Goal: Information Seeking & Learning: Find specific fact

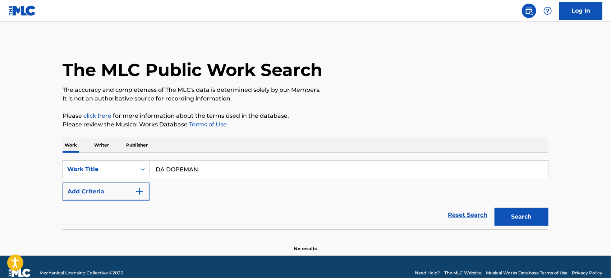
type input "DA DOPEMAN"
click at [109, 183] on button "Add Criteria" at bounding box center [106, 191] width 87 height 18
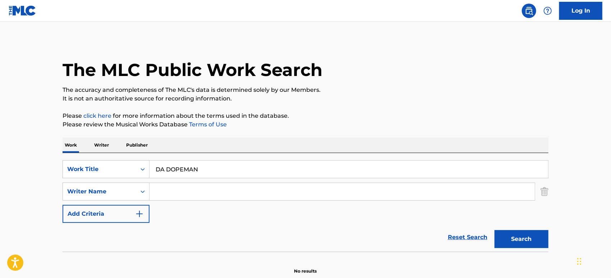
click at [192, 187] on input "Search Form" at bounding box center [342, 191] width 385 height 17
paste input "HARRIS"
type input "HARRIS"
click at [495, 230] on button "Search" at bounding box center [522, 239] width 54 height 18
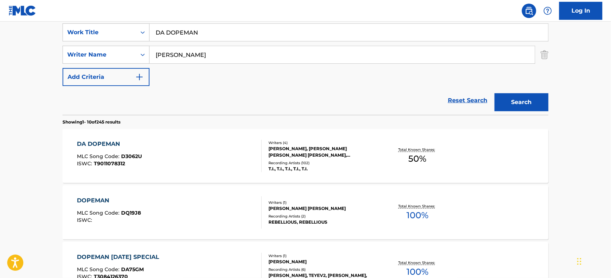
scroll to position [160, 0]
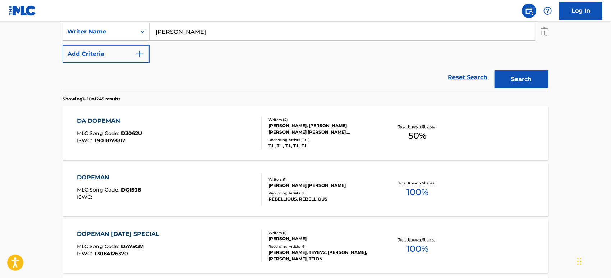
click at [226, 122] on div "DA DOPEMAN MLC Song Code : D3062U ISWC : T9011078312" at bounding box center [169, 132] width 185 height 32
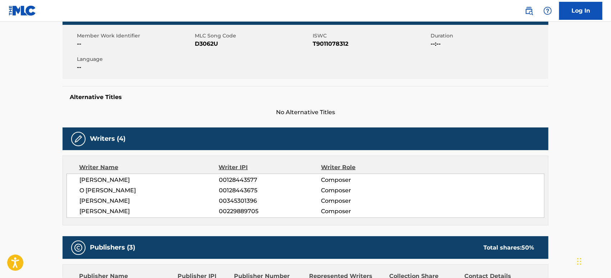
scroll to position [198, 0]
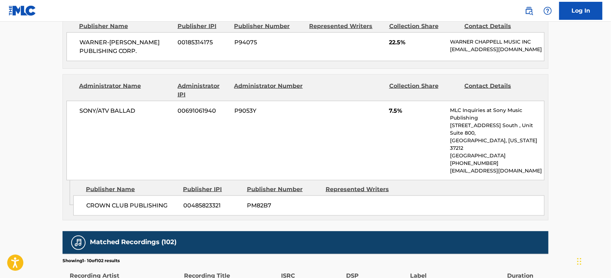
drag, startPoint x: 131, startPoint y: 169, endPoint x: 134, endPoint y: 197, distance: 28.9
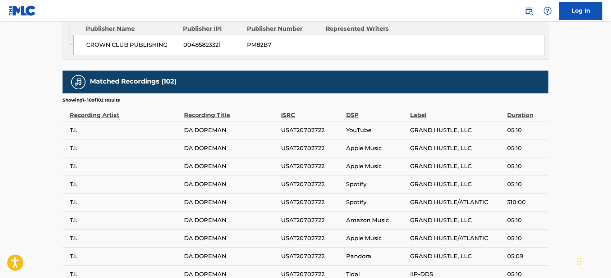
scroll to position [634, 0]
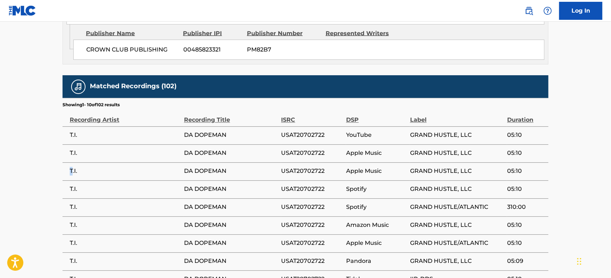
click at [66, 162] on td "T.I." at bounding box center [124, 171] width 122 height 18
copy div "T.I."
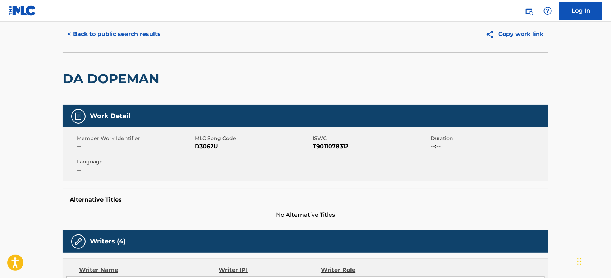
scroll to position [0, 0]
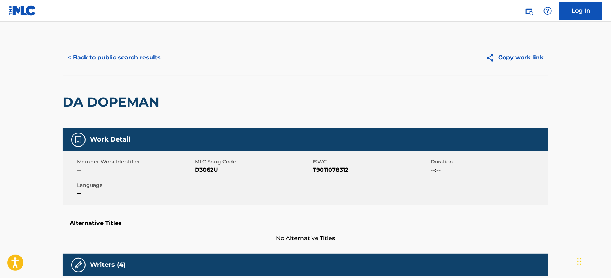
click at [123, 60] on button "< Back to public search results" at bounding box center [114, 58] width 103 height 18
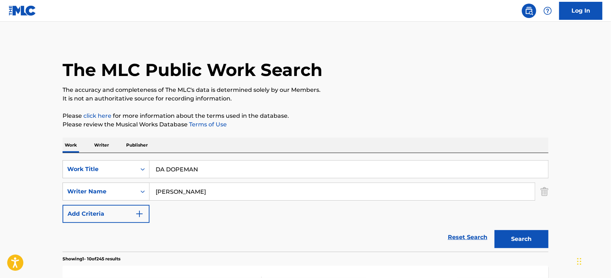
drag, startPoint x: 204, startPoint y: 172, endPoint x: 57, endPoint y: 183, distance: 147.5
paste input "Impossible"
type input "Impossible"
drag, startPoint x: 14, startPoint y: 186, endPoint x: 18, endPoint y: 184, distance: 4.0
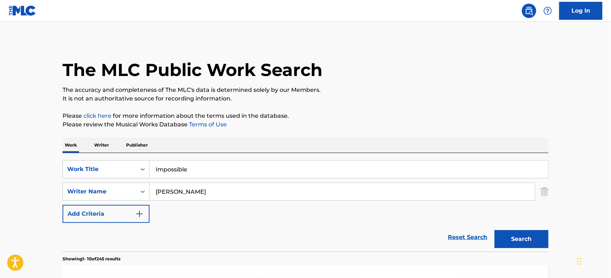
drag, startPoint x: 169, startPoint y: 194, endPoint x: 0, endPoint y: 191, distance: 169.0
paste input "BIRGISSON"
type input "BIRGISSON"
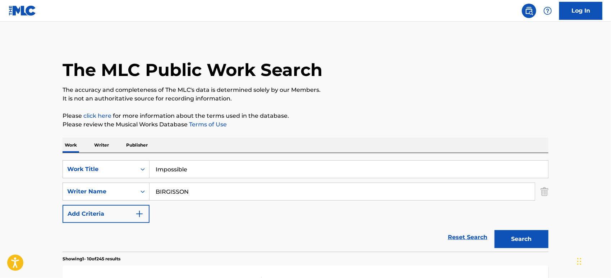
click at [495, 230] on button "Search" at bounding box center [522, 239] width 54 height 18
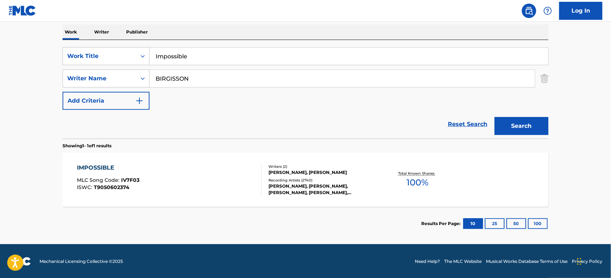
scroll to position [113, 0]
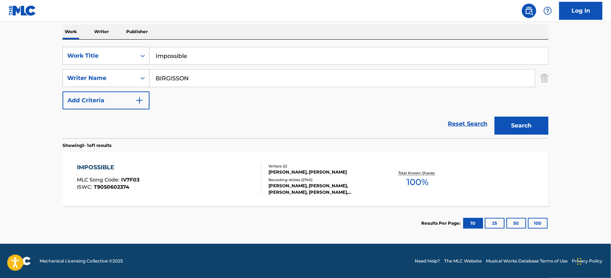
click at [203, 166] on div "IMPOSSIBLE MLC Song Code : IV7F03 ISWC : T9050602374" at bounding box center [169, 179] width 185 height 32
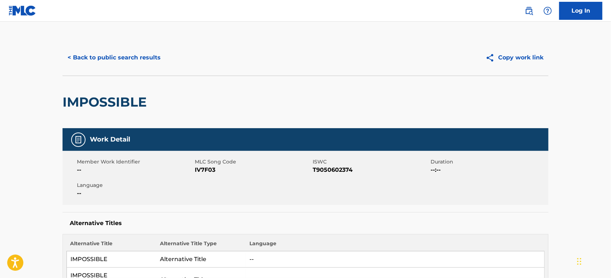
click at [135, 56] on button "< Back to public search results" at bounding box center [114, 58] width 103 height 18
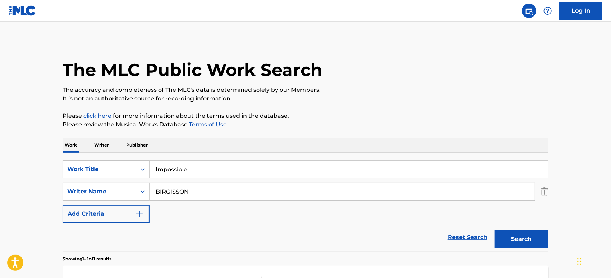
scroll to position [72, 0]
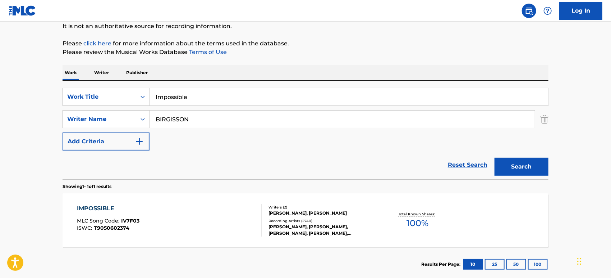
drag, startPoint x: 197, startPoint y: 120, endPoint x: 1, endPoint y: 118, distance: 196.7
click at [6, 118] on main "The MLC Public Work Search The accuracy and completeness of The MLC's data is d…" at bounding box center [305, 116] width 611 height 335
paste input "Wroldsen"
type input "Wroldsen"
click at [495, 157] on button "Search" at bounding box center [522, 166] width 54 height 18
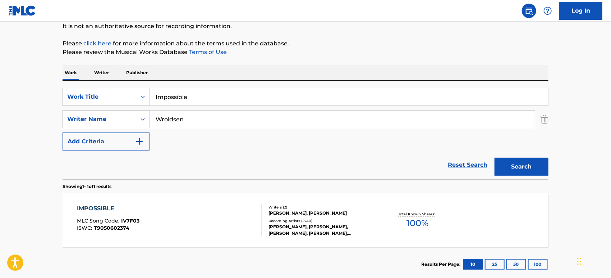
drag, startPoint x: 199, startPoint y: 96, endPoint x: 0, endPoint y: 96, distance: 198.8
click at [0, 97] on main "The MLC Public Work Search The accuracy and completeness of The MLC's data is d…" at bounding box center [305, 116] width 611 height 335
paste input "STRAIGHT UP"
type input "STRAIGHT UP"
click at [106, 166] on div "Reset Search Search" at bounding box center [306, 164] width 486 height 29
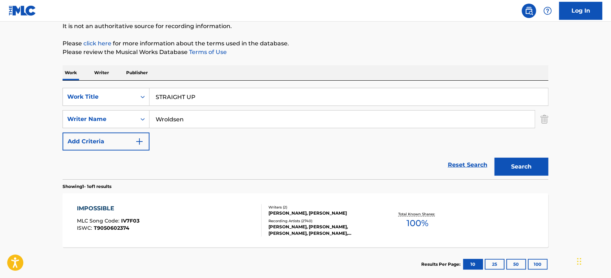
drag, startPoint x: 187, startPoint y: 121, endPoint x: 0, endPoint y: 128, distance: 186.7
click at [0, 128] on main "The MLC Public Work Search The accuracy and completeness of The MLC's data is d…" at bounding box center [305, 116] width 611 height 335
paste input "DUPRI"
type input "DUPRI"
click at [495, 157] on button "Search" at bounding box center [522, 166] width 54 height 18
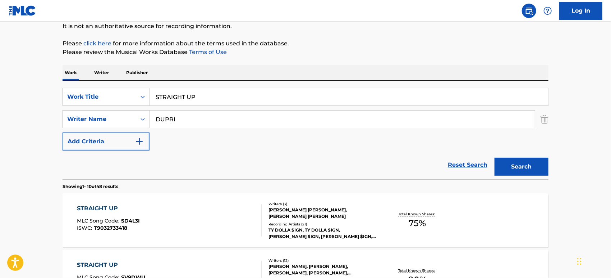
click at [164, 198] on div "STRAIGHT UP MLC Song Code : SD4L3I ISWC : T9032733418 Writers ( 3 ) BRYAN MICHA…" at bounding box center [306, 220] width 486 height 54
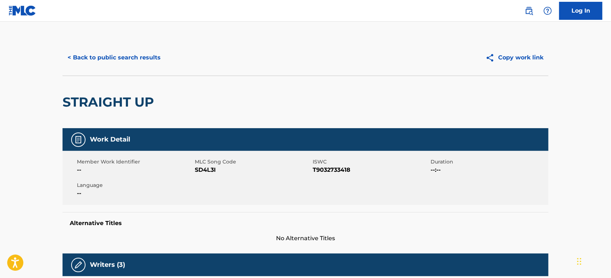
click at [147, 55] on button "< Back to public search results" at bounding box center [114, 58] width 103 height 18
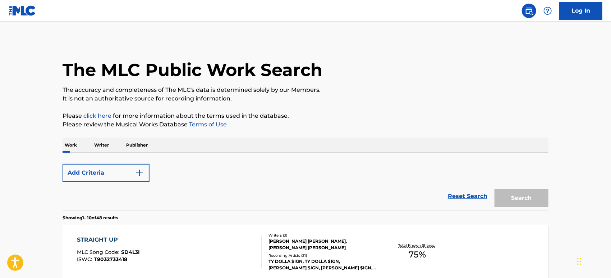
scroll to position [72, 0]
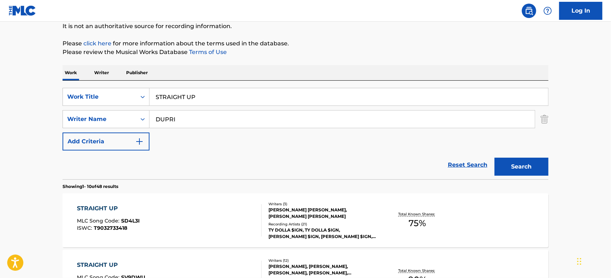
drag, startPoint x: 205, startPoint y: 97, endPoint x: 64, endPoint y: 108, distance: 141.3
click at [64, 108] on div "SearchWithCriteriac30bf542-54d4-45ab-a87b-578965e54fbe Work Title STRAIGHT UP S…" at bounding box center [306, 119] width 486 height 63
paste input "DON TOMATE"
type input "DON TOMATE"
drag, startPoint x: 195, startPoint y: 117, endPoint x: 0, endPoint y: 129, distance: 195.2
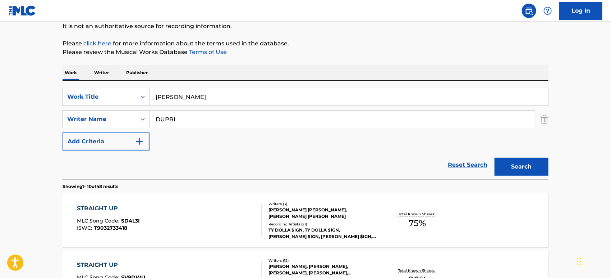
paste input "HONORATO"
type input "HONORATO"
click at [495, 157] on button "Search" at bounding box center [522, 166] width 54 height 18
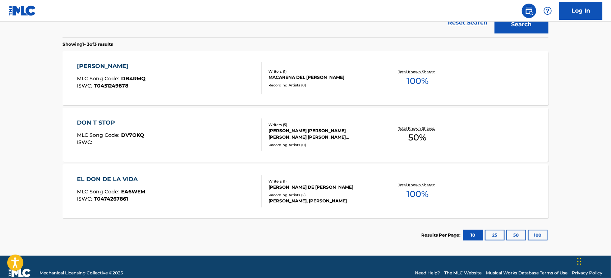
scroll to position [226, 0]
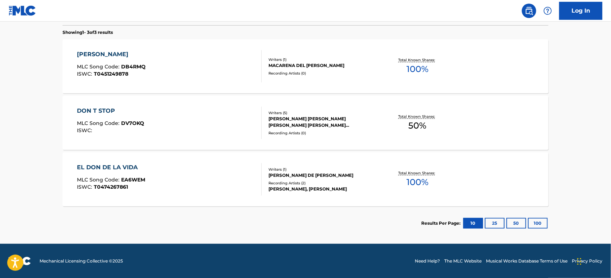
click at [199, 174] on div "EL DON DE LA VIDA MLC Song Code : EA6WEM ISWC : T0474267861" at bounding box center [169, 179] width 185 height 32
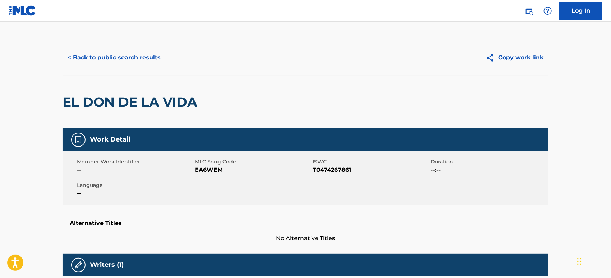
click at [123, 60] on button "< Back to public search results" at bounding box center [114, 58] width 103 height 18
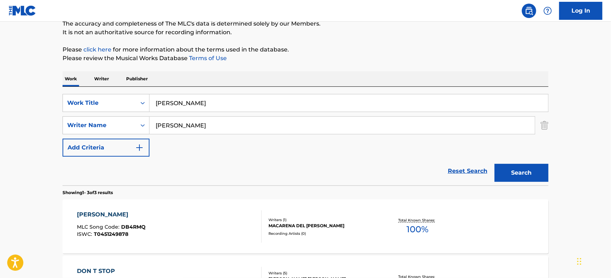
scroll to position [106, 0]
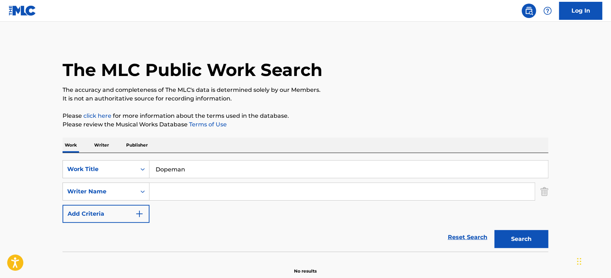
click at [174, 199] on input "Search Form" at bounding box center [342, 191] width 385 height 17
paste input "Banks"
type input "Banks"
click at [495, 230] on button "Search" at bounding box center [522, 239] width 54 height 18
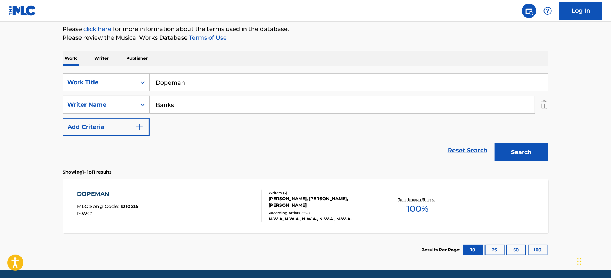
scroll to position [113, 0]
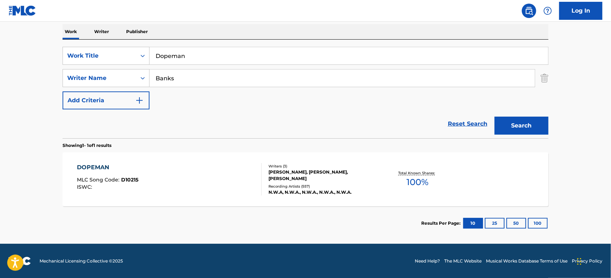
click at [193, 175] on div "DOPEMAN MLC Song Code : D10215 ISWC :" at bounding box center [169, 179] width 185 height 32
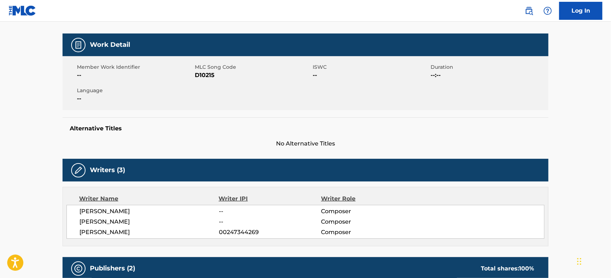
scroll to position [179, 0]
